Goal: Use online tool/utility: Utilize a website feature to perform a specific function

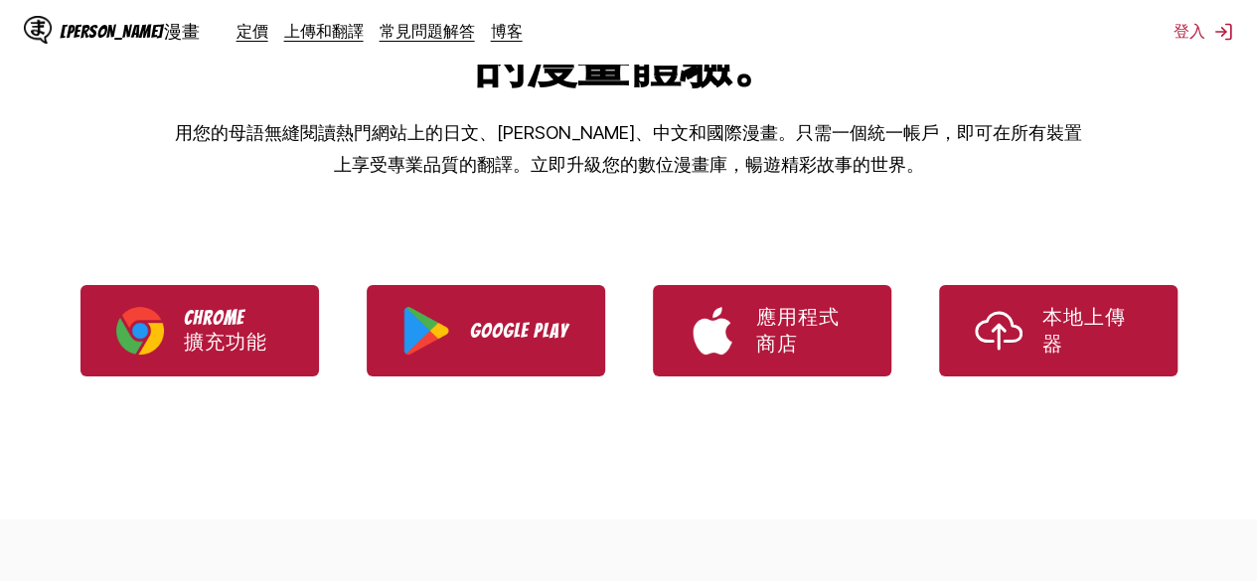
scroll to position [303, 0]
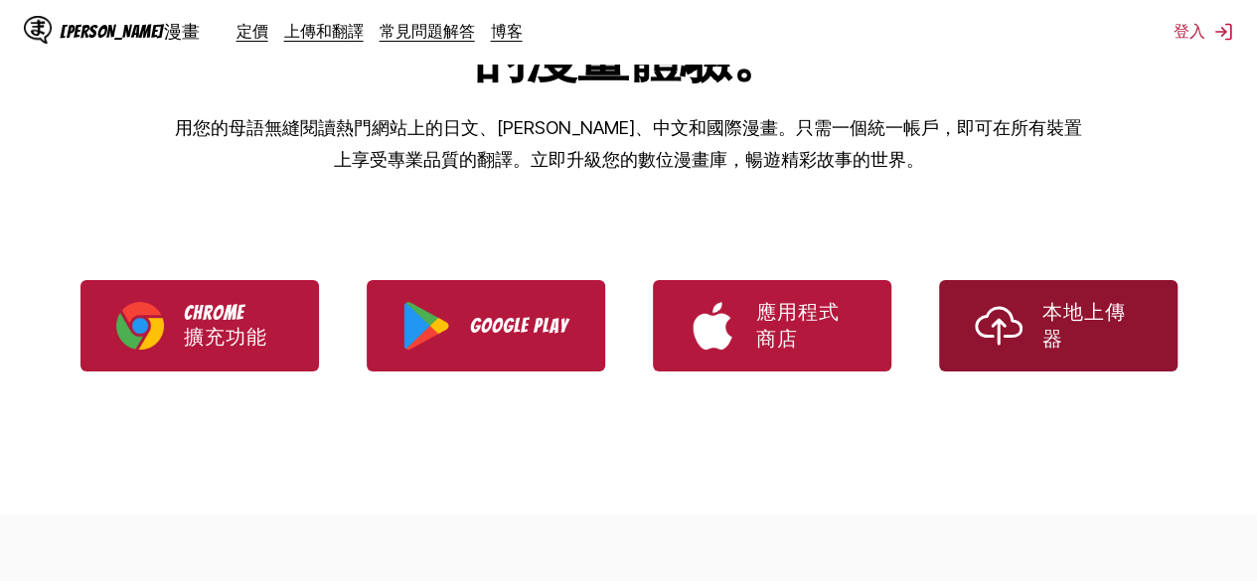
click at [1092, 368] on link "本地上傳器" at bounding box center [1058, 325] width 238 height 91
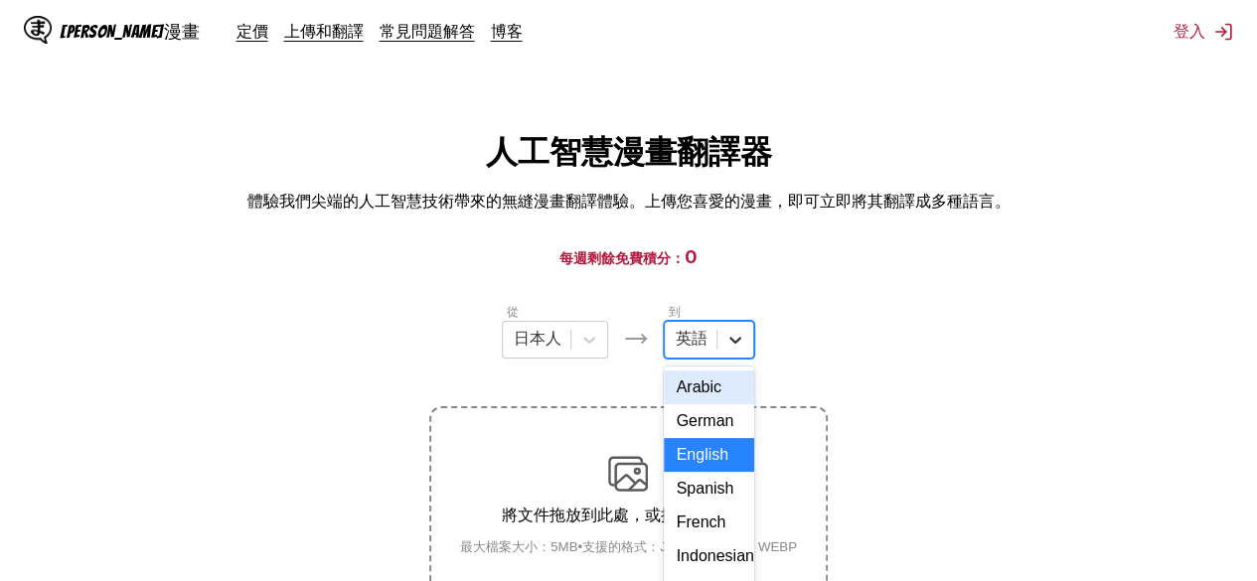
click at [729, 349] on div "17 results available. Use Up and Down to choose options, press Enter to select …" at bounding box center [709, 340] width 90 height 38
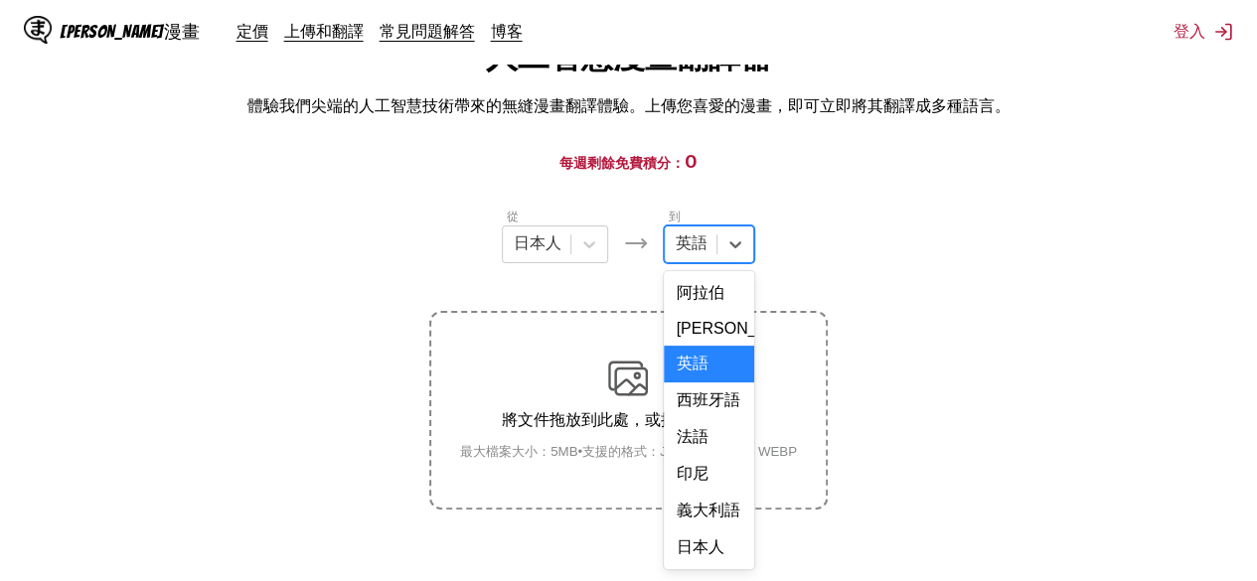
scroll to position [443, 0]
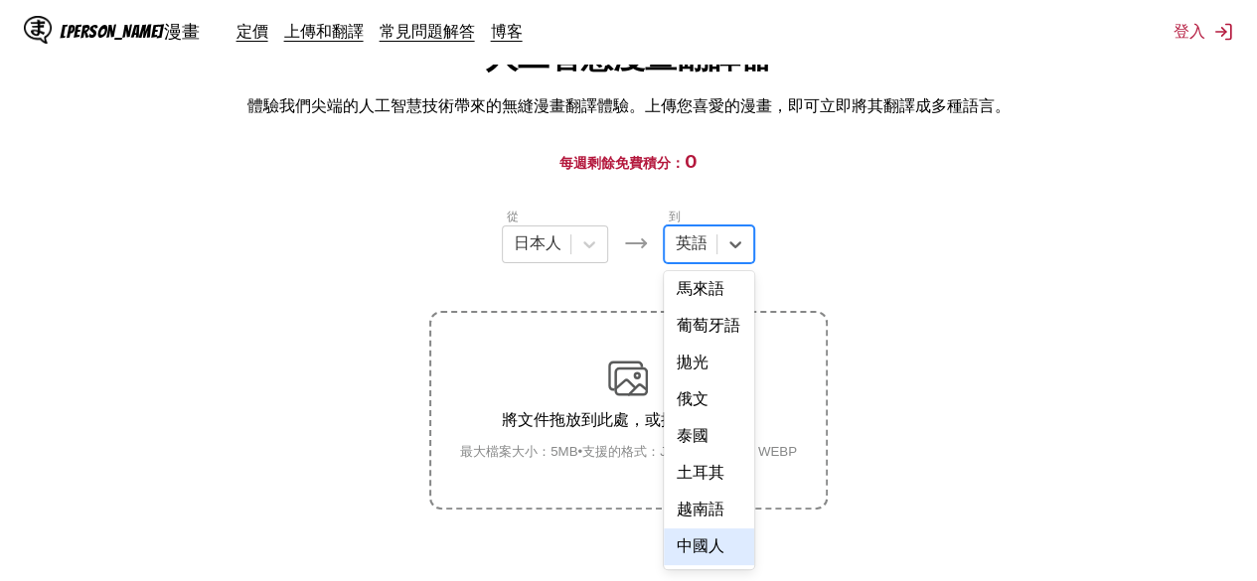
click at [713, 550] on font "中國人" at bounding box center [700, 545] width 48 height 17
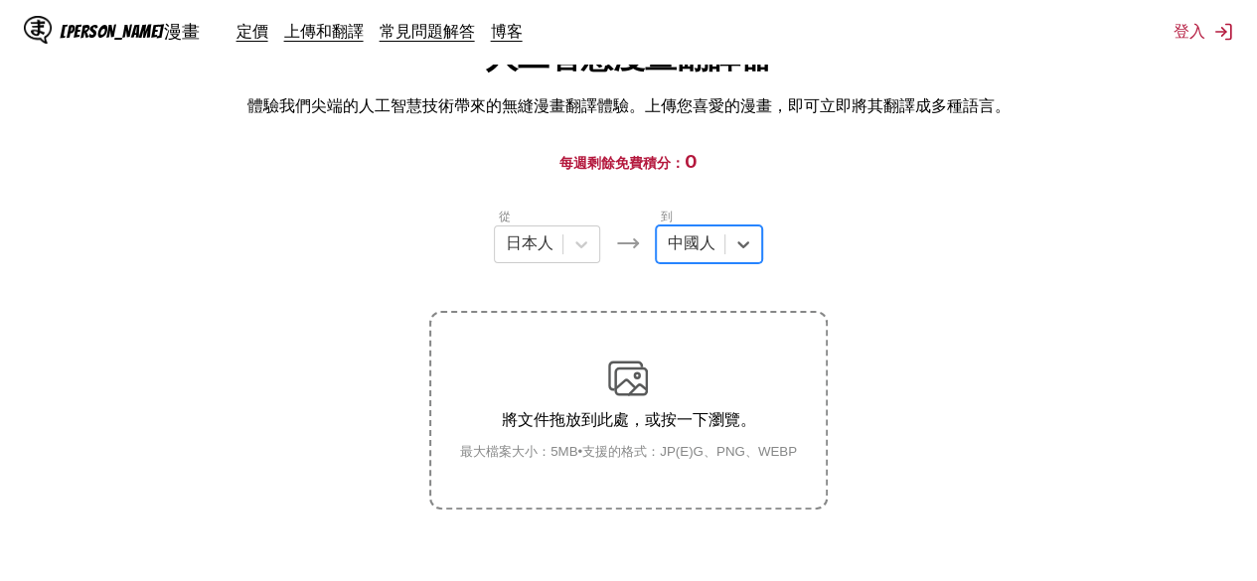
click at [674, 444] on small "最大檔案大小：5MB • 支援的格式：JP(E)G、PNG、WEBP" at bounding box center [628, 452] width 369 height 18
click at [0, 0] on input "將文件拖放到此處，或按一下瀏覽。 最大檔案大小：5MB • 支援的格式：JP(E)G、PNG、WEBP" at bounding box center [0, 0] width 0 height 0
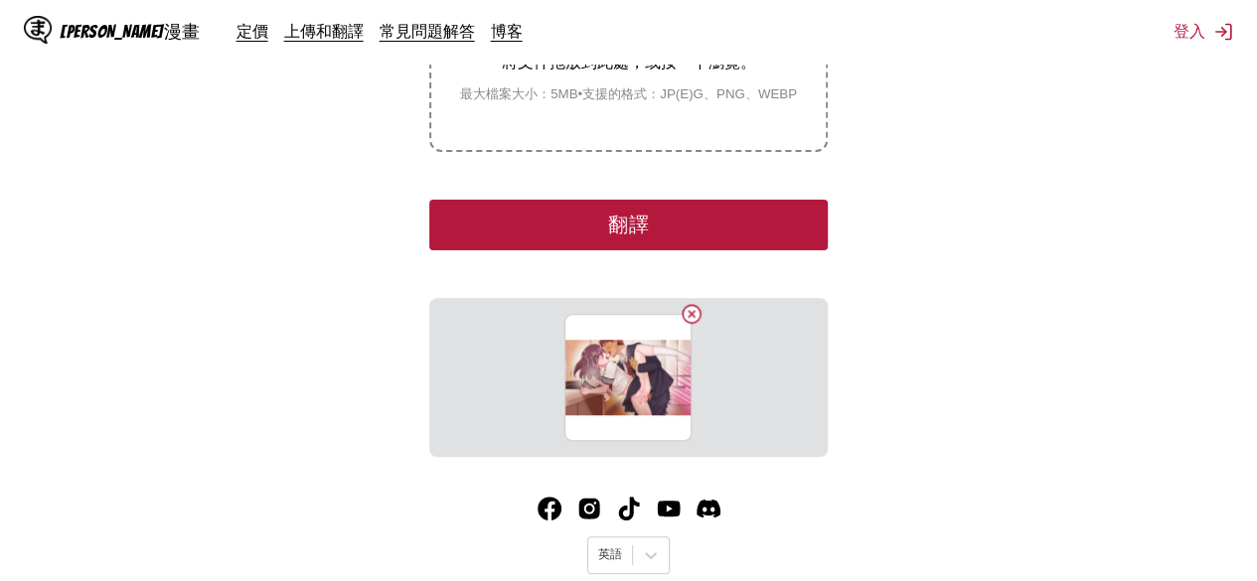
scroll to position [493, 0]
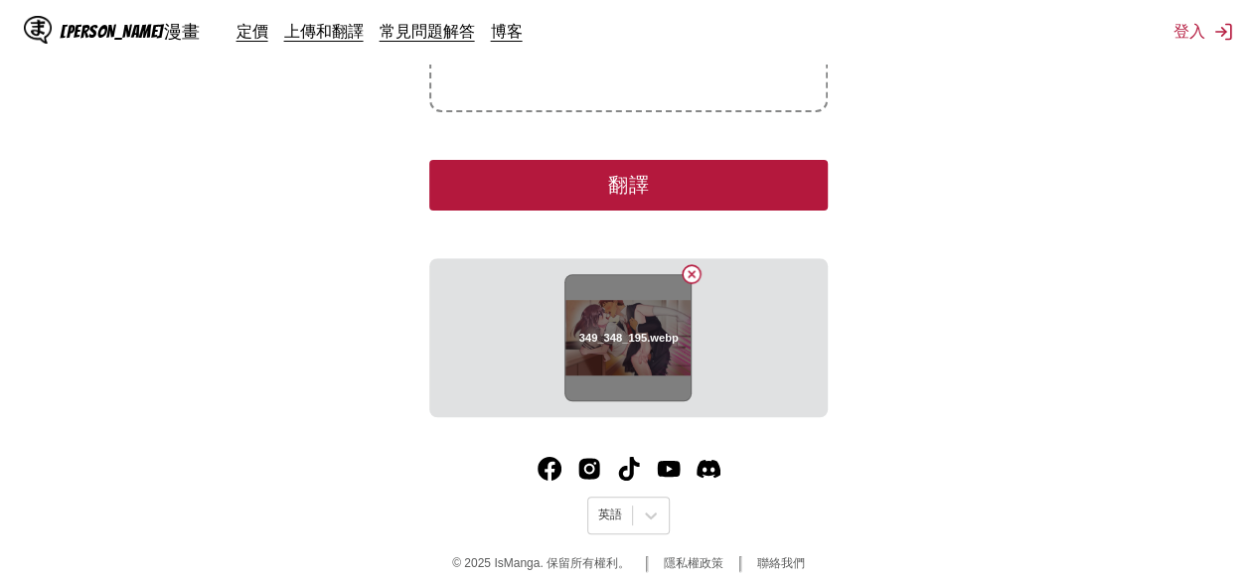
click at [691, 271] on button "刪除圖片" at bounding box center [692, 274] width 24 height 24
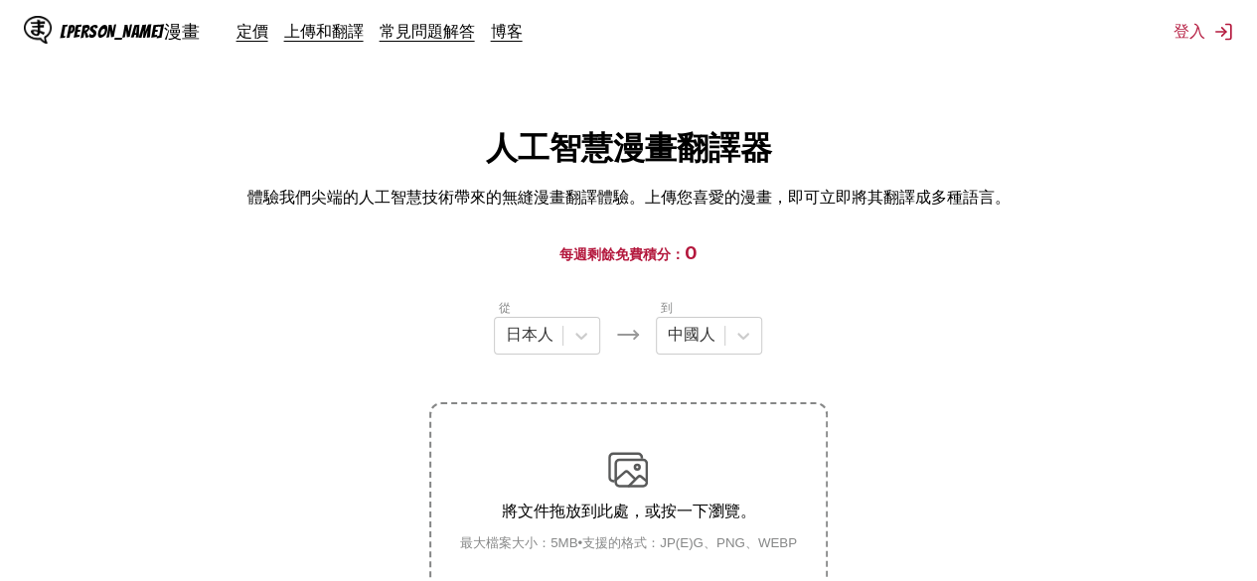
scroll to position [0, 0]
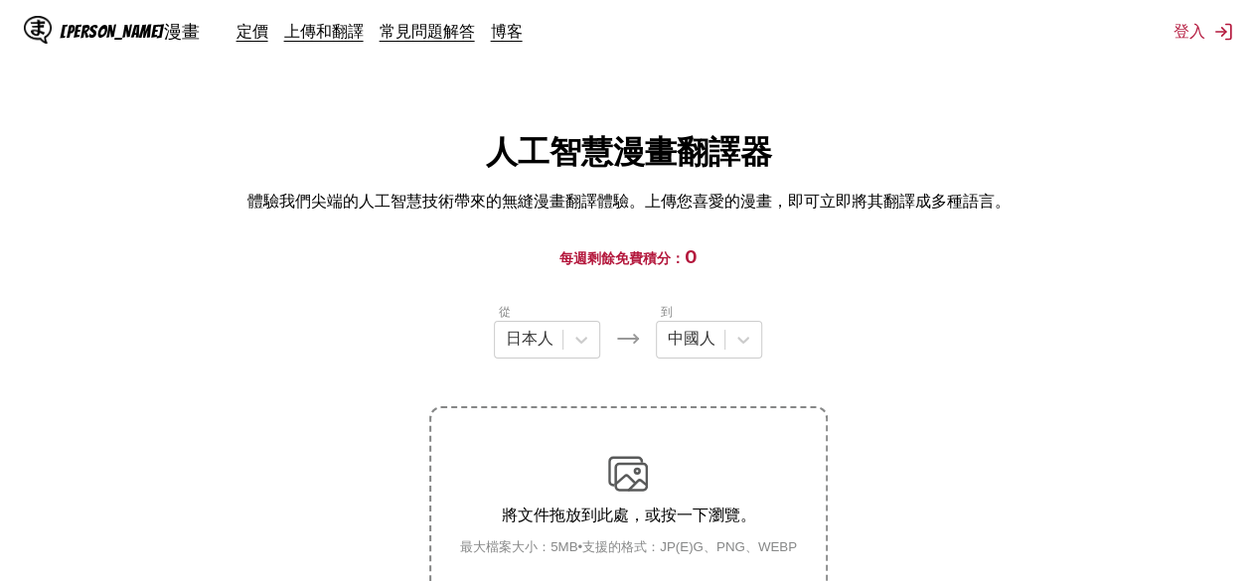
click at [604, 491] on div "將文件拖放到此處，或按一下瀏覽。 最大檔案大小：5MB • 支援的格式：JP(E)G、PNG、WEBP" at bounding box center [628, 505] width 369 height 102
click at [0, 0] on input "將文件拖放到此處，或按一下瀏覽。 最大檔案大小：5MB • 支援的格式：JP(E)G、PNG、WEBP" at bounding box center [0, 0] width 0 height 0
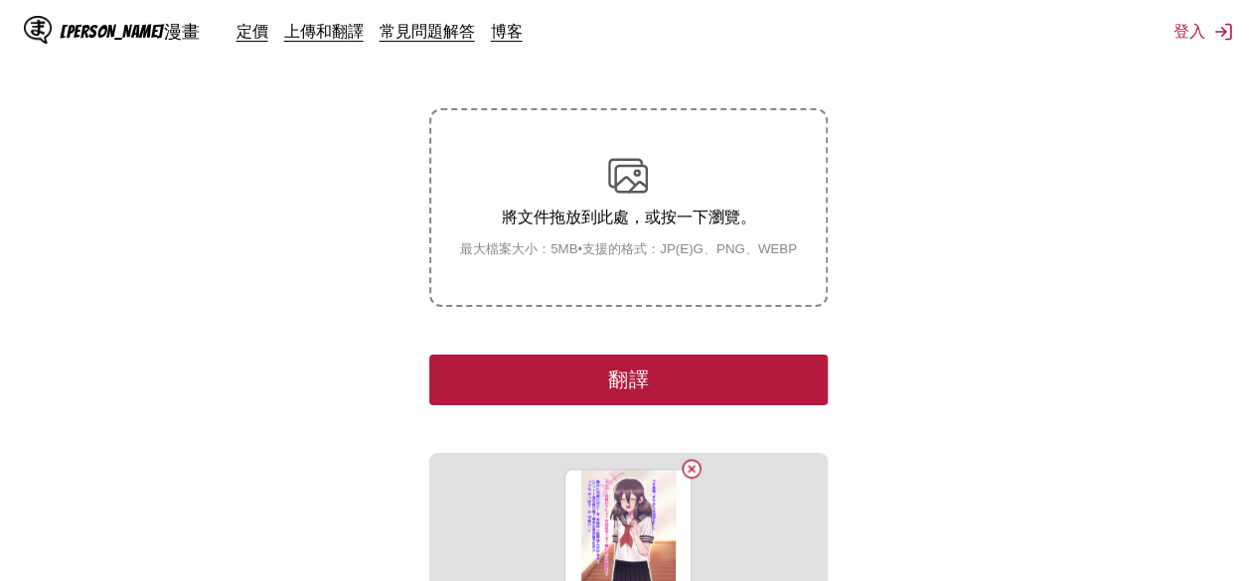
click at [646, 375] on font "翻譯" at bounding box center [628, 380] width 42 height 22
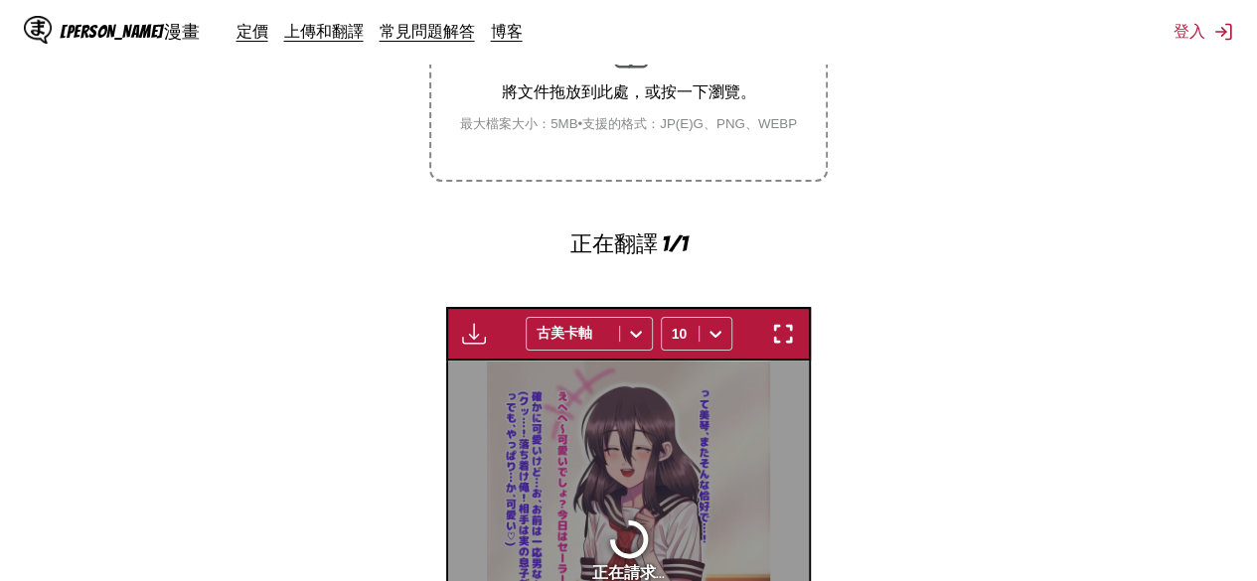
scroll to position [548, 0]
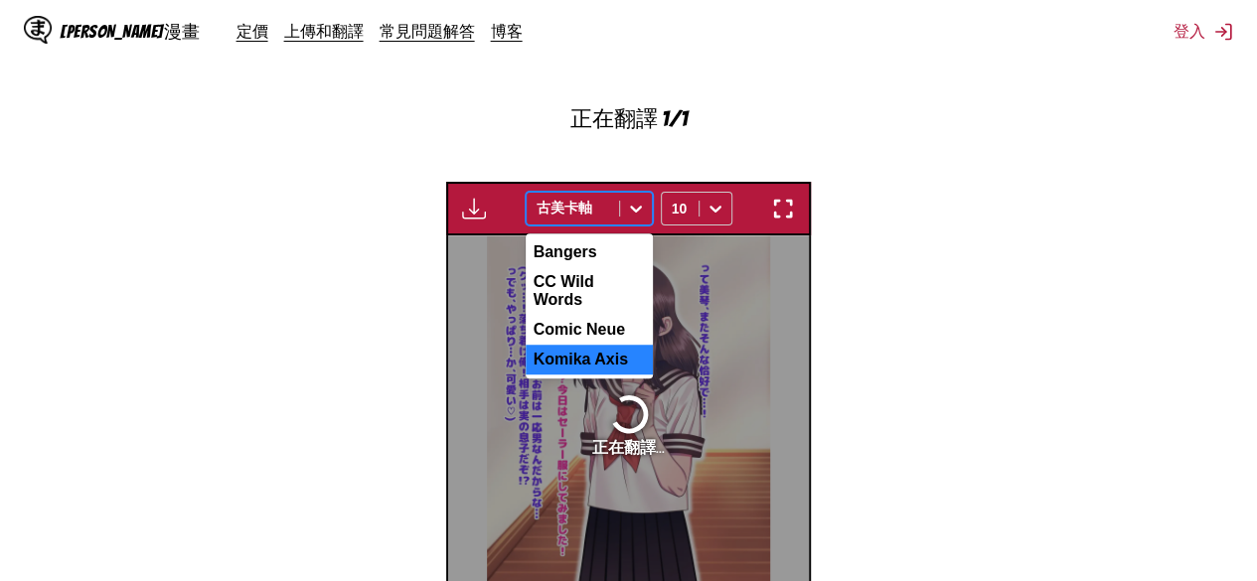
click at [626, 215] on icon at bounding box center [636, 209] width 20 height 20
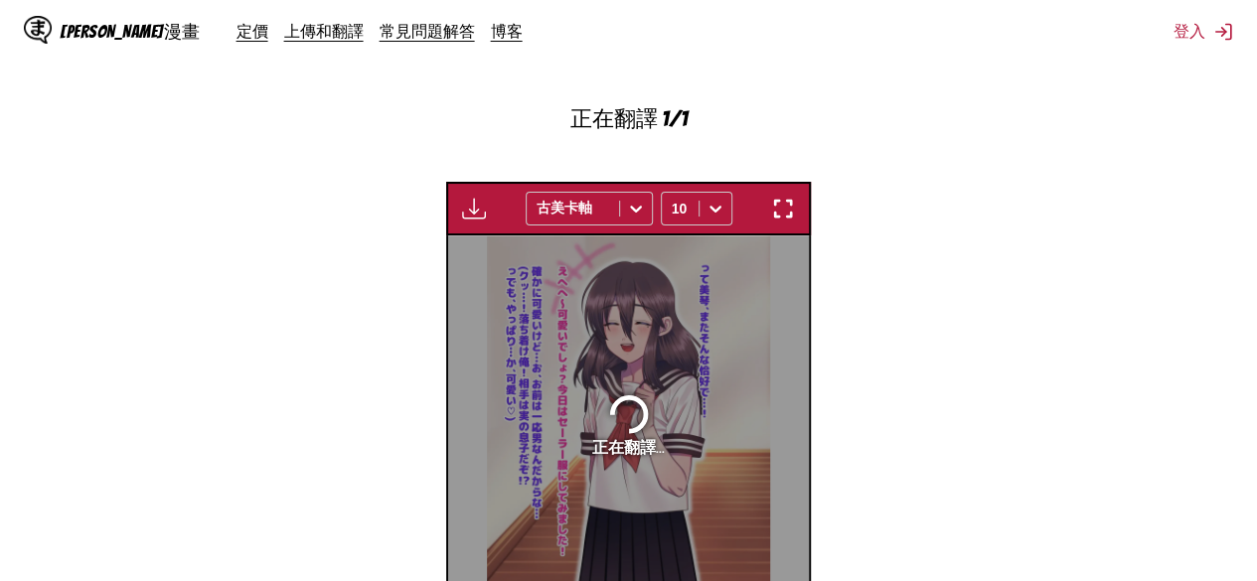
click at [832, 273] on section "從 [DEMOGRAPHIC_DATA]人 到 [DEMOGRAPHIC_DATA]人 將文件拖放到此處，或按一下瀏覽。 最大檔案大小：5MB • 支援的格式…" at bounding box center [628, 211] width 1225 height 914
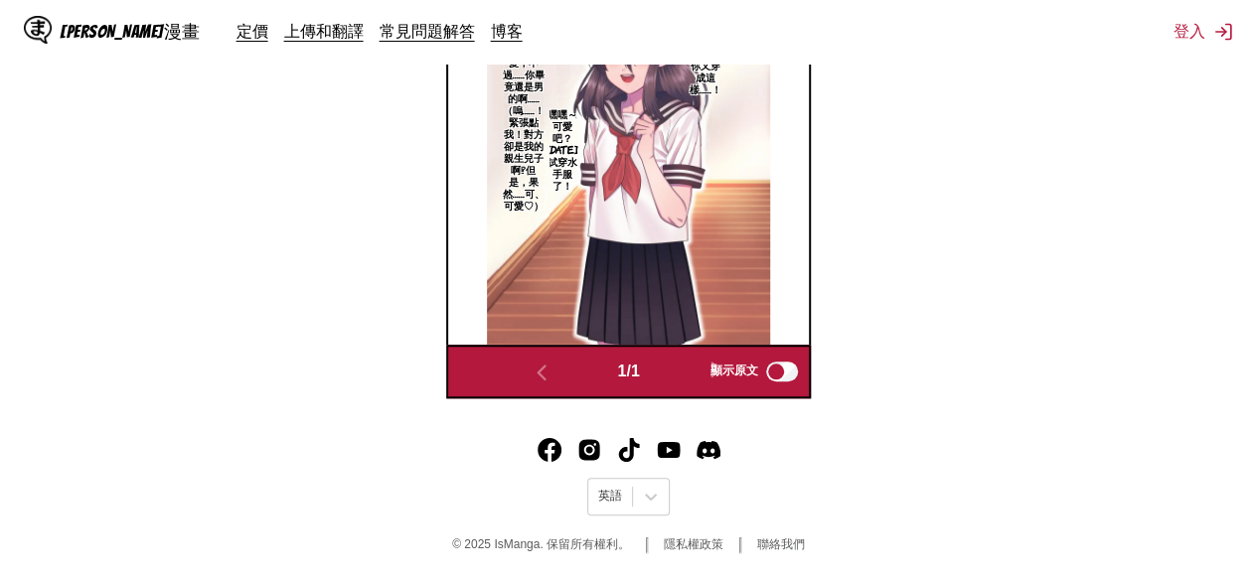
scroll to position [758, 0]
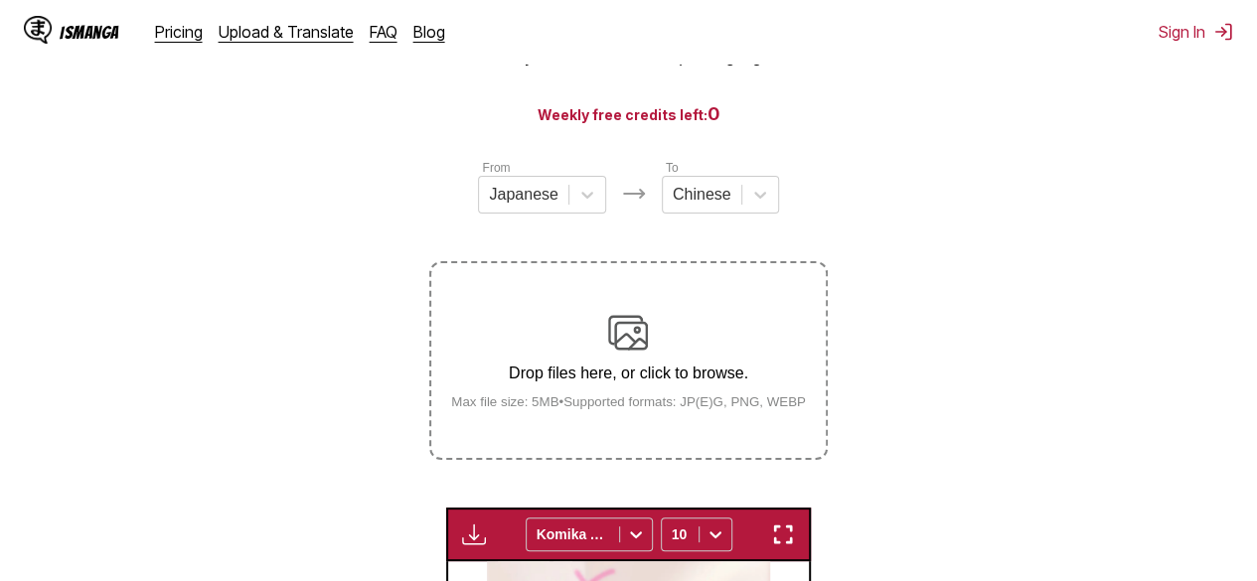
scroll to position [0, 0]
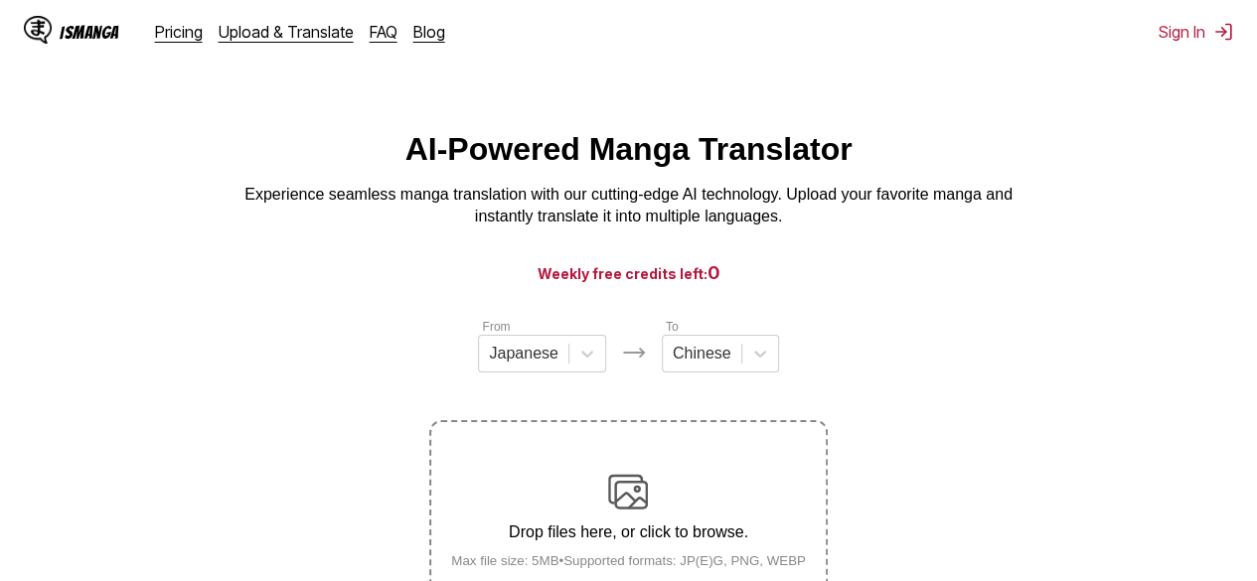
click at [50, 43] on img at bounding box center [38, 30] width 28 height 28
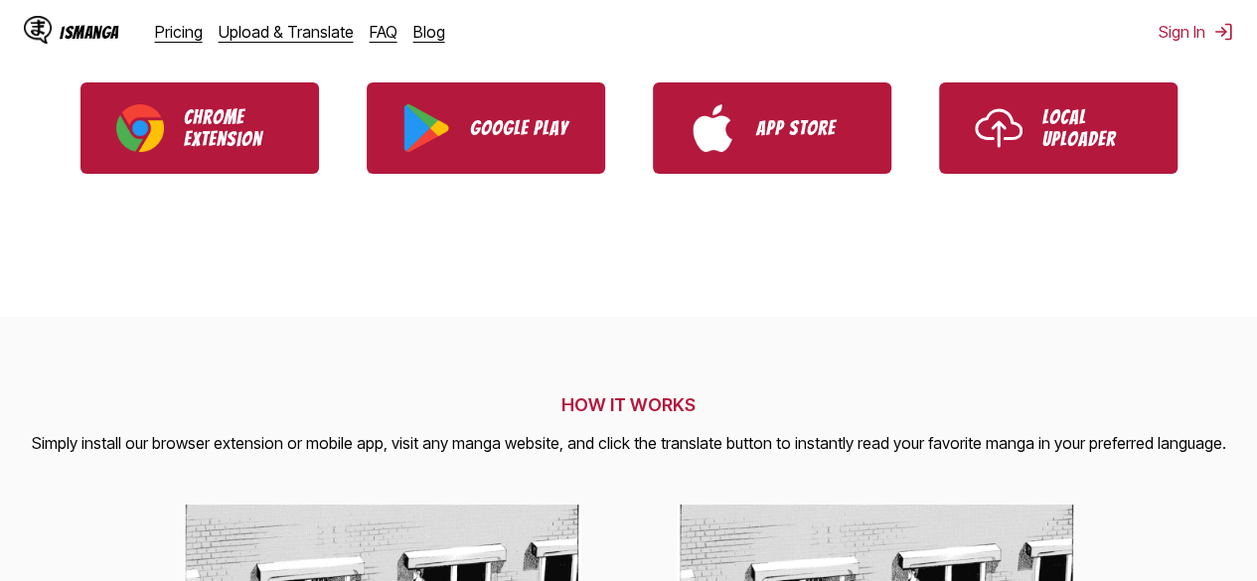
scroll to position [397, 0]
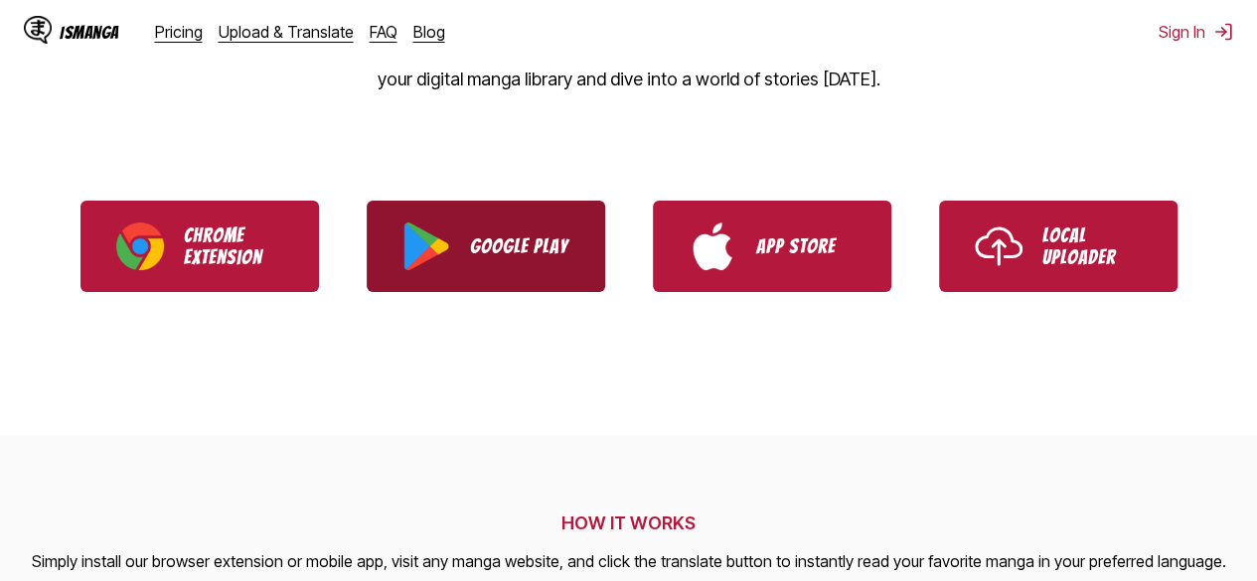
click at [493, 251] on p "Google Play" at bounding box center [519, 246] width 99 height 22
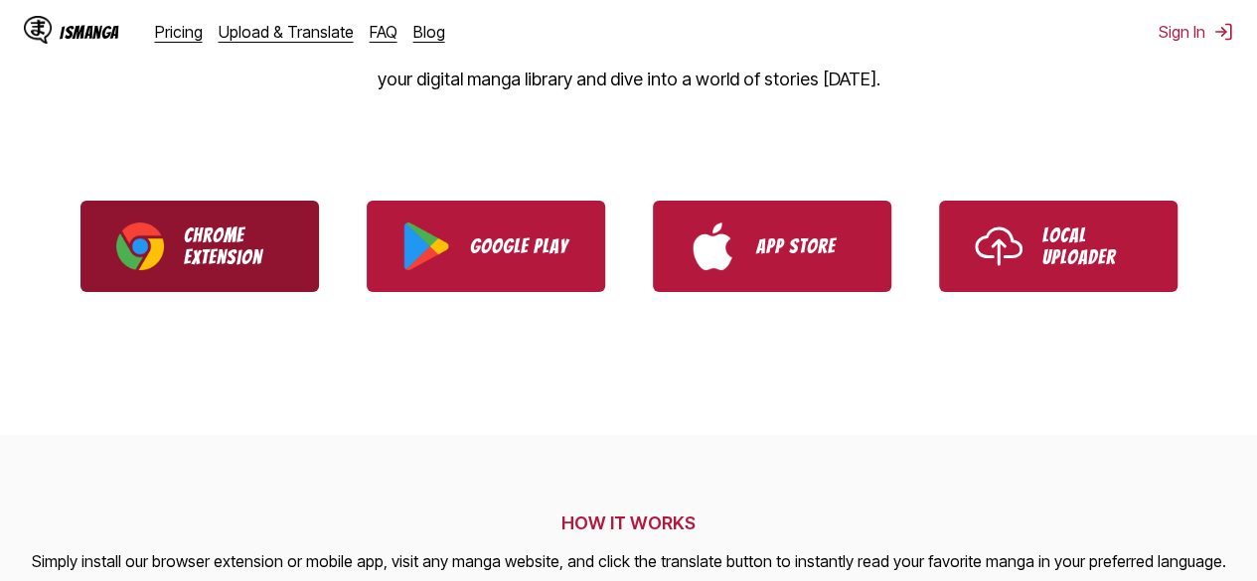
click at [233, 263] on p "Chrome Extension" at bounding box center [233, 247] width 99 height 44
